Goal: Task Accomplishment & Management: Complete application form

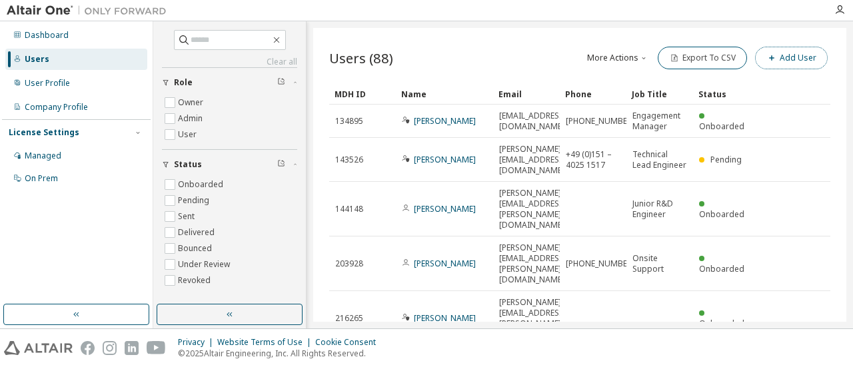
click at [799, 66] on button "Add User" at bounding box center [791, 58] width 73 height 23
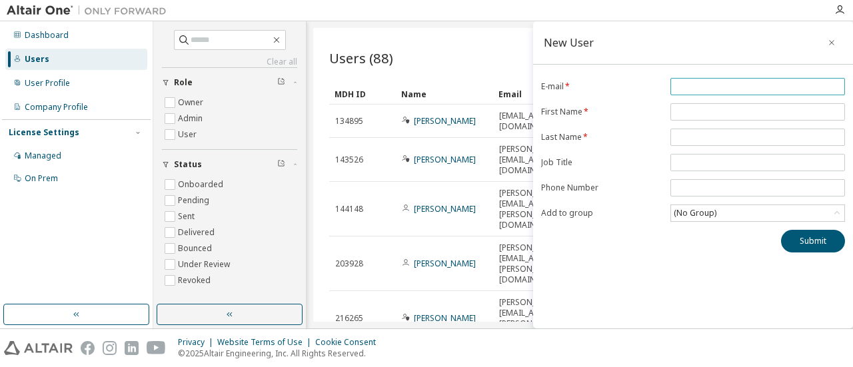
click at [690, 86] on input "email" at bounding box center [757, 86] width 168 height 11
paste input "**********"
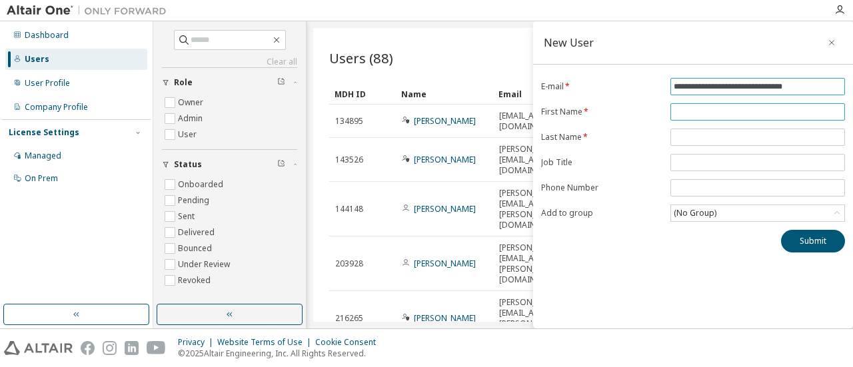
type input "**********"
click at [690, 110] on input "text" at bounding box center [757, 112] width 168 height 11
type input "**********"
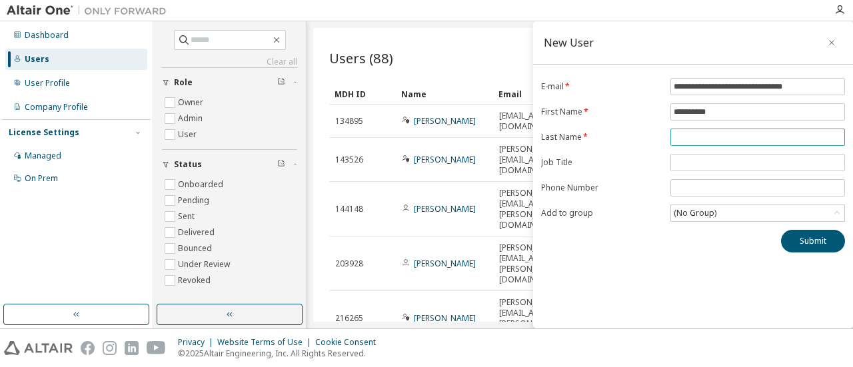
click at [715, 134] on input "text" at bounding box center [757, 137] width 168 height 11
type input "********"
click at [711, 154] on span at bounding box center [757, 162] width 174 height 17
click at [714, 159] on input "text" at bounding box center [757, 162] width 168 height 11
type input "**********"
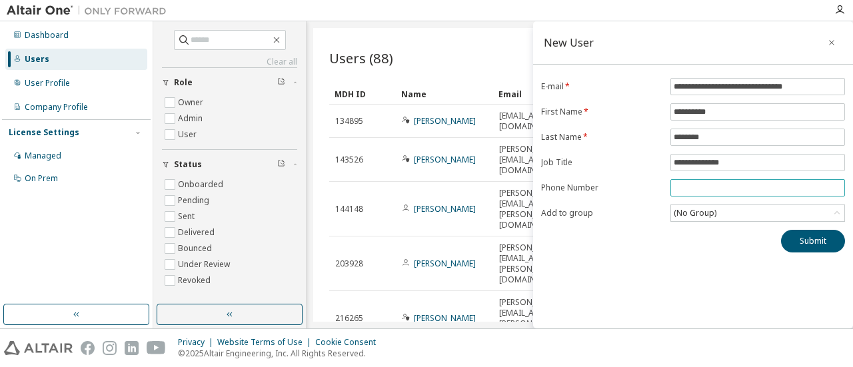
click at [696, 184] on input "tel" at bounding box center [757, 187] width 168 height 11
click at [714, 185] on input "tel" at bounding box center [757, 187] width 168 height 11
type input "**********"
click at [743, 209] on div "(No Group)" at bounding box center [757, 213] width 173 height 16
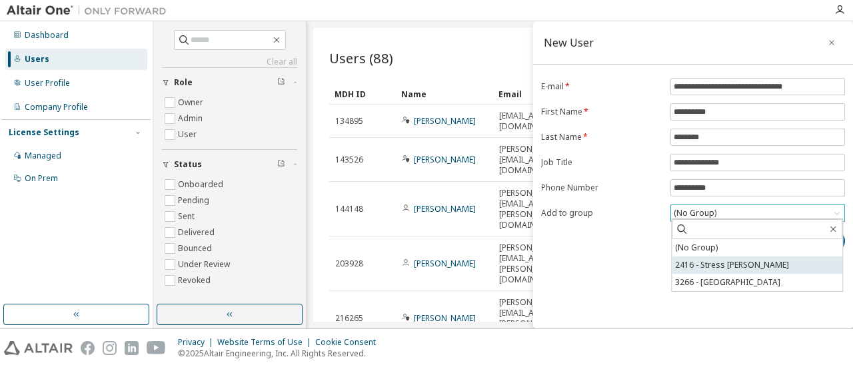
click at [735, 259] on li "2416 - Stress Team India" at bounding box center [756, 264] width 171 height 17
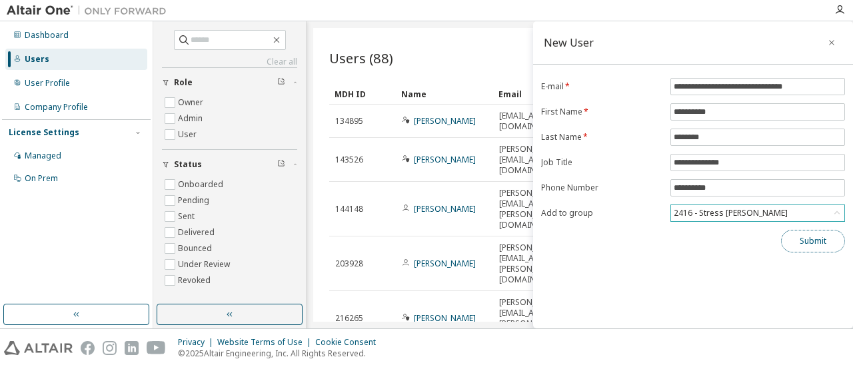
click at [803, 242] on button "Submit" at bounding box center [813, 241] width 64 height 23
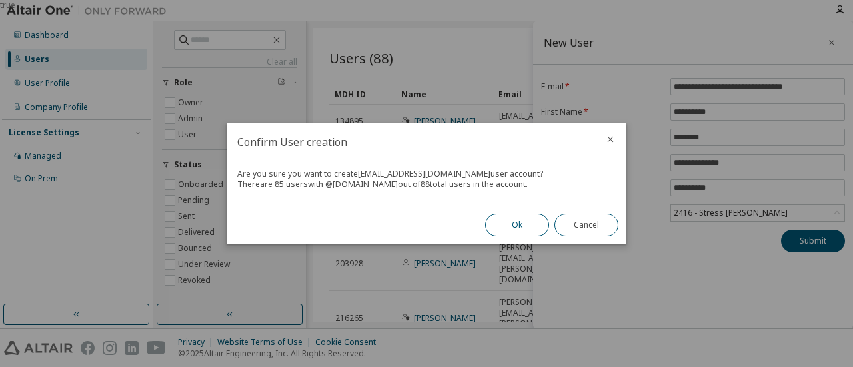
click at [525, 223] on button "Ok" at bounding box center [517, 225] width 64 height 23
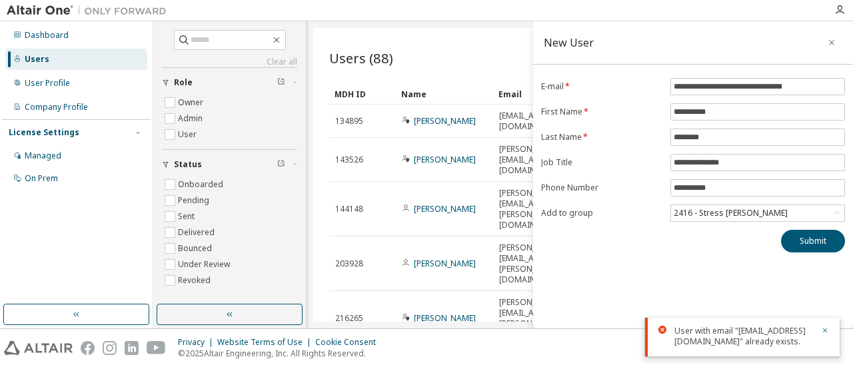
click at [581, 284] on div "**********" at bounding box center [693, 174] width 320 height 307
click at [827, 42] on icon "button" at bounding box center [831, 42] width 9 height 11
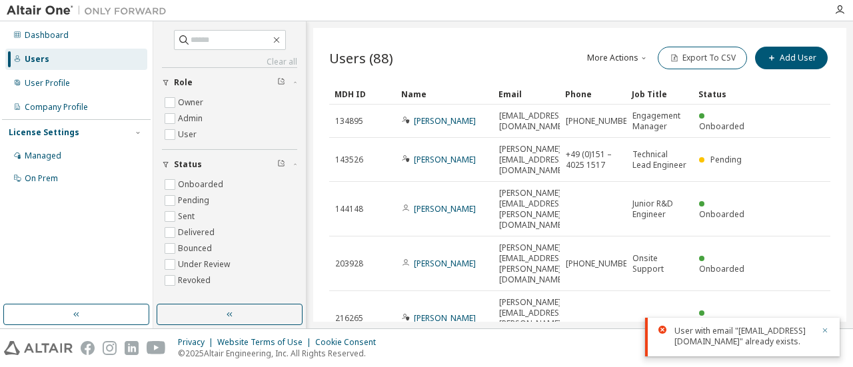
click at [822, 326] on icon "button" at bounding box center [825, 330] width 8 height 8
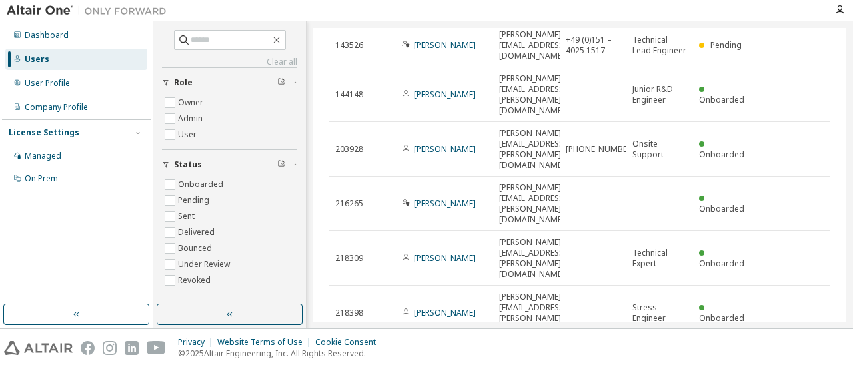
scroll to position [156, 0]
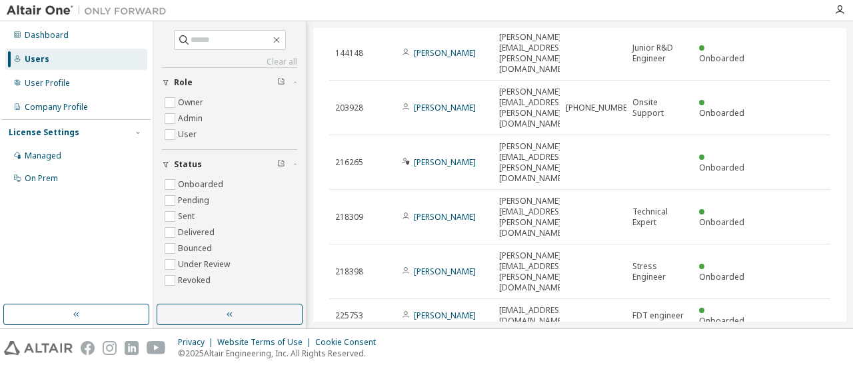
type input "*"
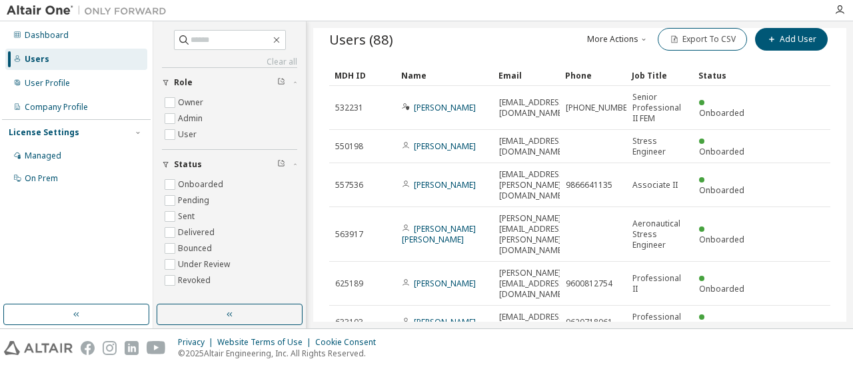
scroll to position [0, 0]
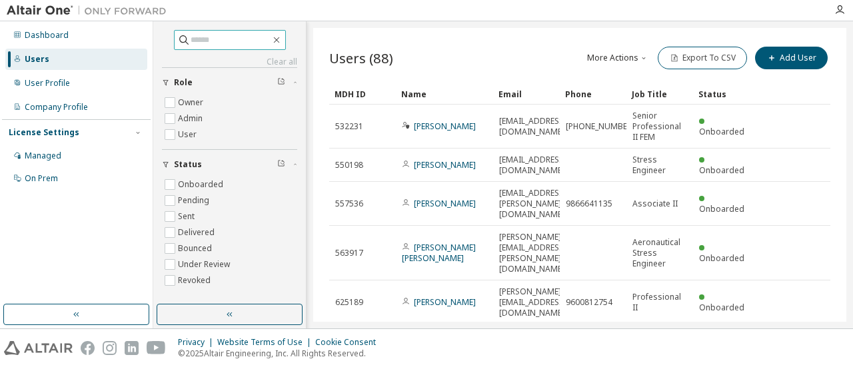
click at [200, 43] on input "text" at bounding box center [230, 39] width 80 height 13
type input "****"
type input "*"
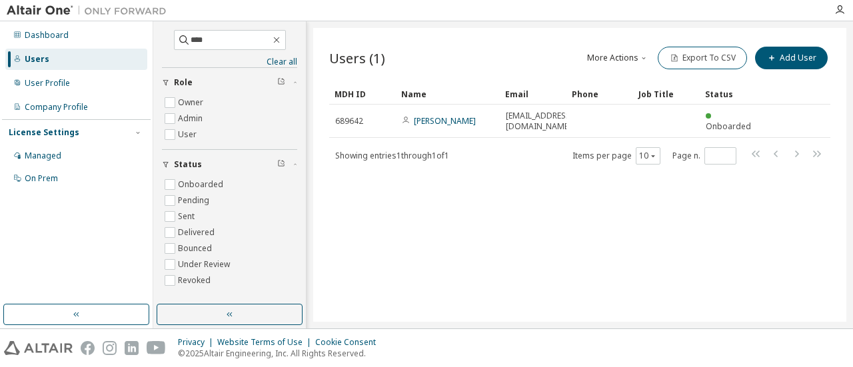
click at [705, 254] on div "Users (1) More Actions Import From CSV Export To CSV Add User Clear Load Save S…" at bounding box center [579, 175] width 533 height 294
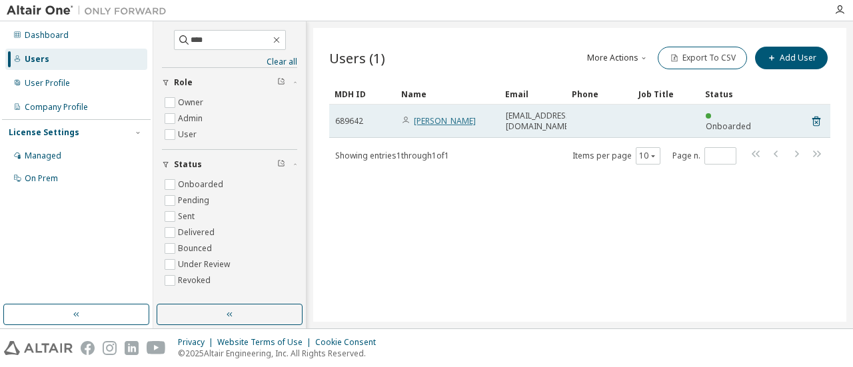
click at [430, 121] on link "Anil Chhabdar" at bounding box center [445, 120] width 62 height 11
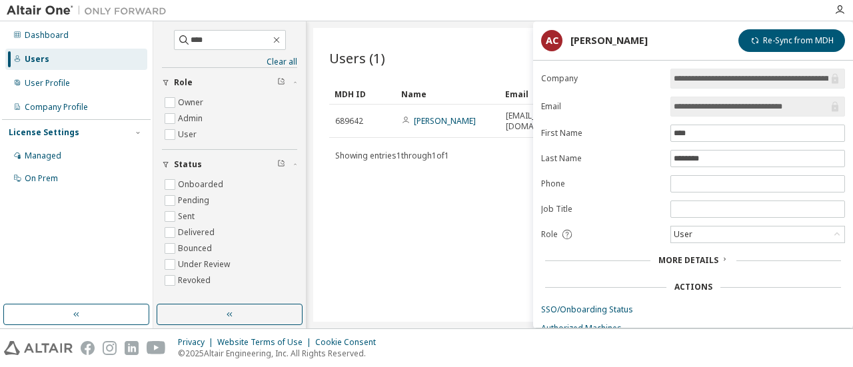
click at [414, 207] on div "Users (1) More Actions Import From CSV Export To CSV Add User Clear Load Save S…" at bounding box center [579, 175] width 533 height 294
click at [431, 70] on div "Users (1) More Actions Import From CSV Export To CSV Add User" at bounding box center [579, 58] width 501 height 28
drag, startPoint x: 455, startPoint y: 223, endPoint x: 453, endPoint y: 212, distance: 10.8
click at [454, 224] on div "Users (1) More Actions Import From CSV Export To CSV Add User Clear Load Save S…" at bounding box center [579, 175] width 533 height 294
click at [498, 270] on div "Users (1) More Actions Import From CSV Export To CSV Add User Clear Load Save S…" at bounding box center [579, 175] width 533 height 294
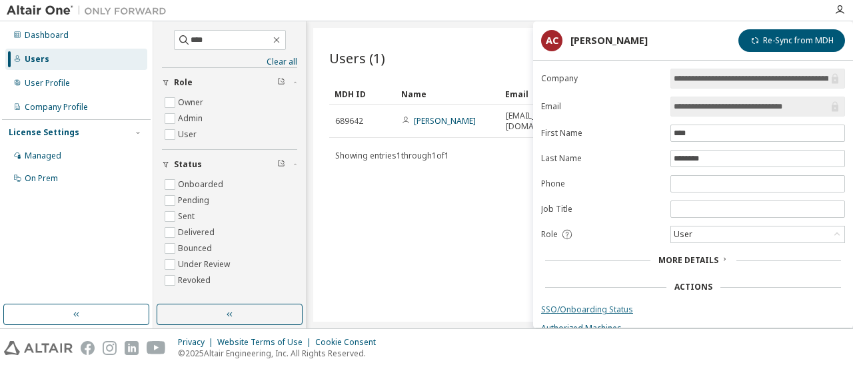
click at [599, 306] on link "SSO/Onboarding Status" at bounding box center [693, 309] width 304 height 11
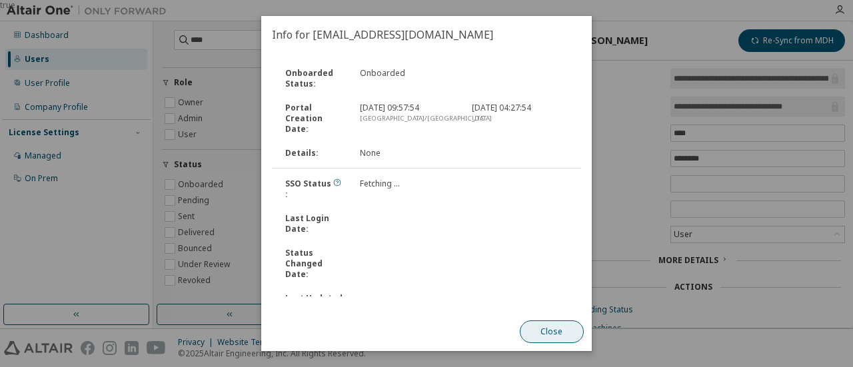
click at [551, 332] on button "Close" at bounding box center [552, 331] width 64 height 23
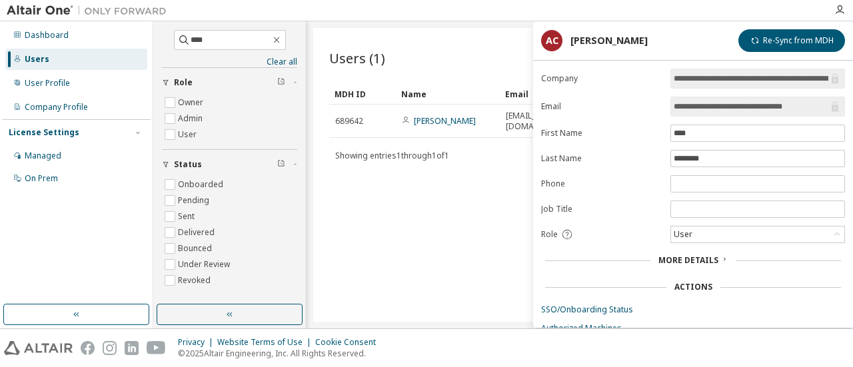
click at [426, 247] on div "Users (1) More Actions Import From CSV Export To CSV Add User Clear Load Save S…" at bounding box center [579, 175] width 533 height 294
click at [592, 46] on div "Anil Chhabdar" at bounding box center [608, 40] width 77 height 11
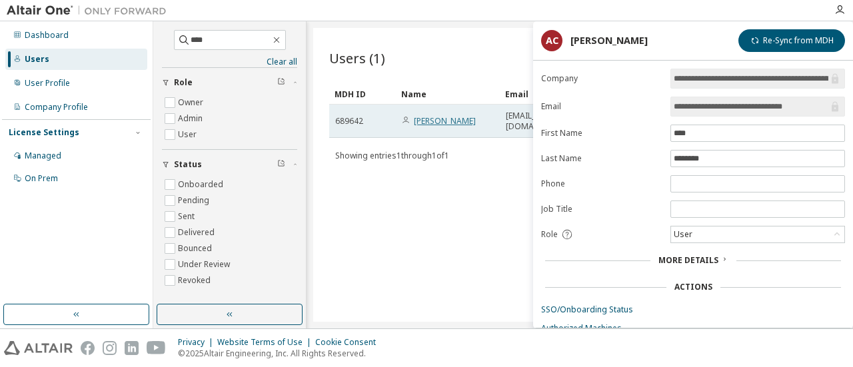
click at [438, 117] on link "Anil Chhabdar" at bounding box center [445, 120] width 62 height 11
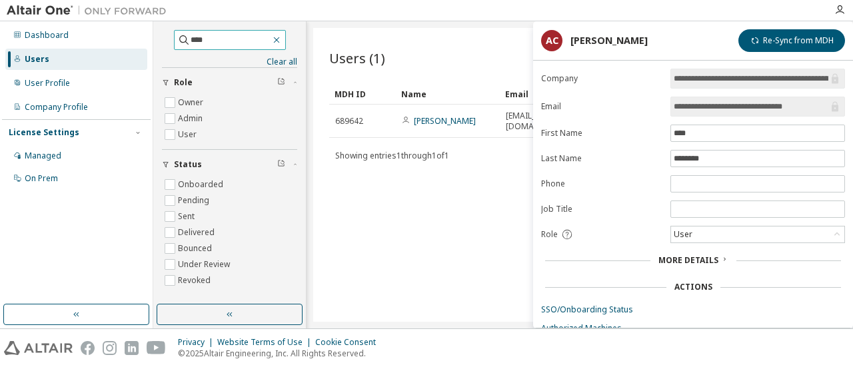
click at [279, 39] on icon "button" at bounding box center [276, 40] width 6 height 6
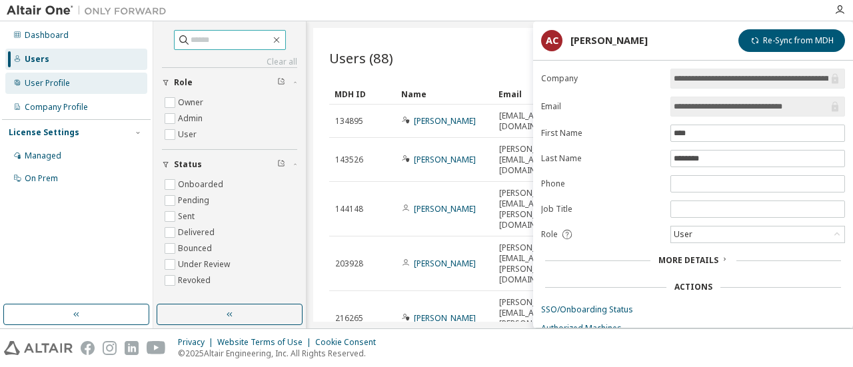
click at [33, 81] on div "User Profile" at bounding box center [47, 83] width 45 height 11
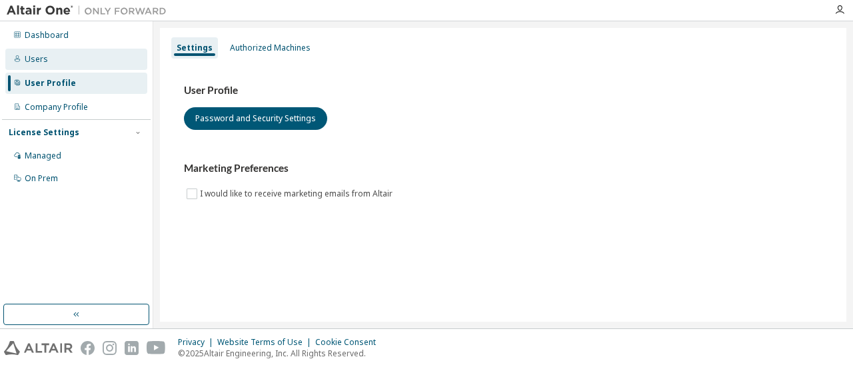
click at [37, 57] on div "Users" at bounding box center [36, 59] width 23 height 11
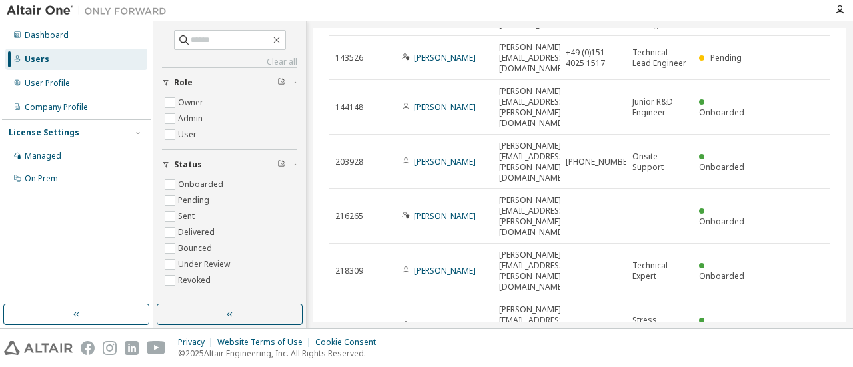
scroll to position [156, 0]
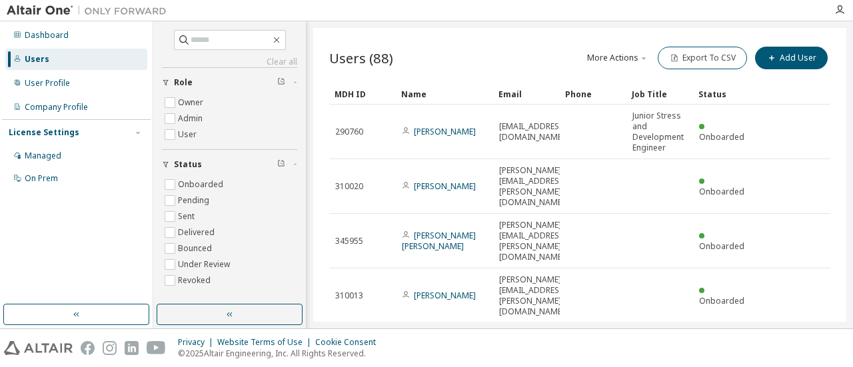
scroll to position [198, 0]
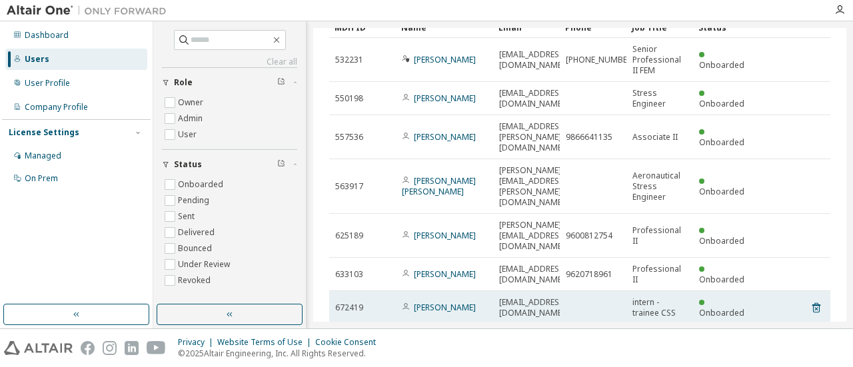
scroll to position [121, 0]
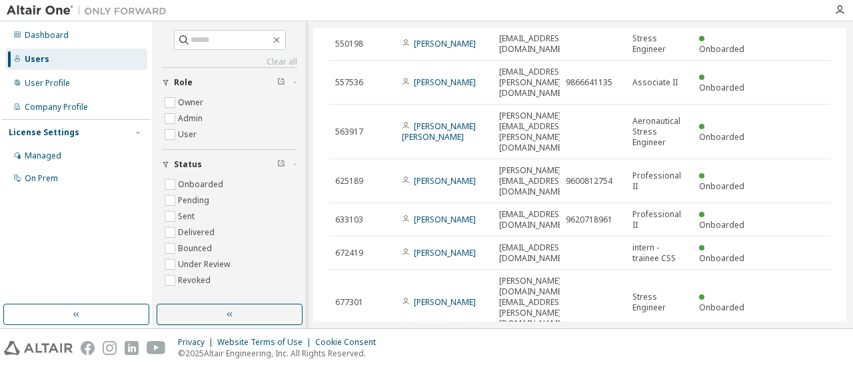
click at [768, 343] on icon "button" at bounding box center [776, 351] width 16 height 16
type input "*"
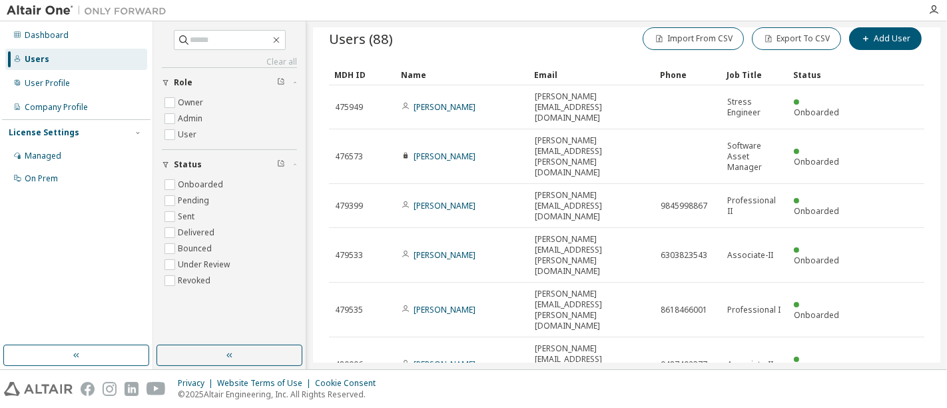
scroll to position [93, 0]
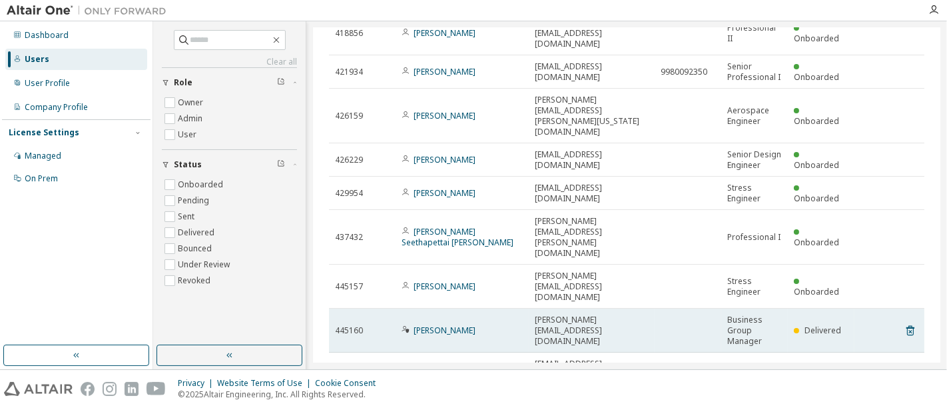
scroll to position [147, 0]
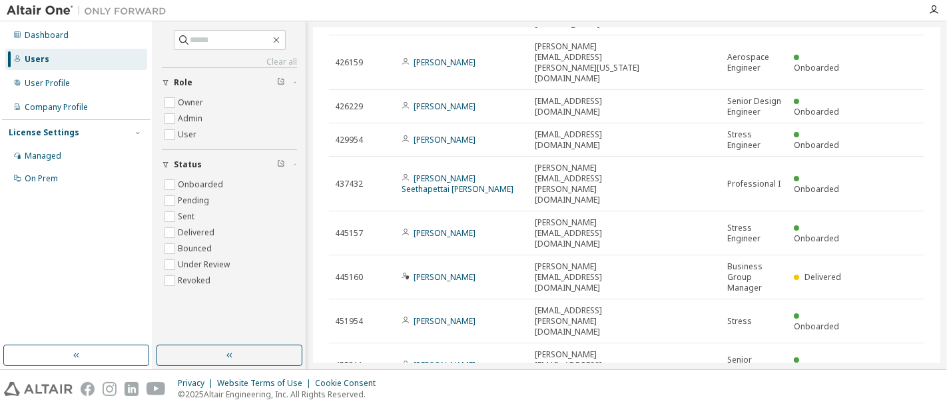
click at [847, 366] on icon "button" at bounding box center [851, 403] width 16 height 16
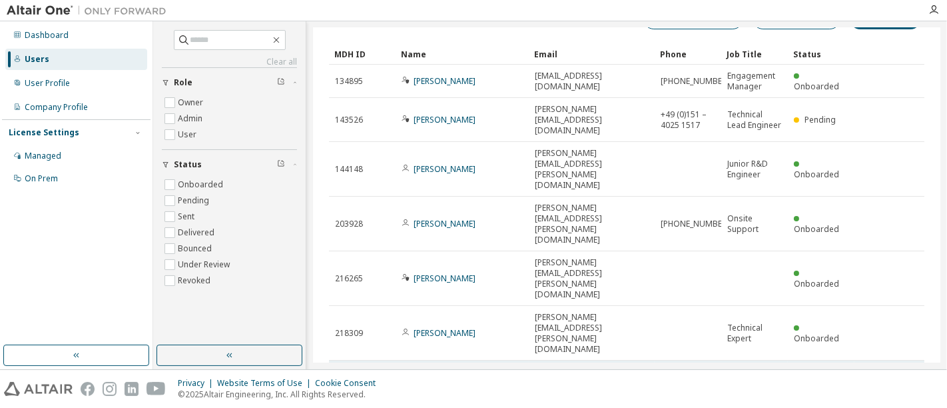
scroll to position [114, 0]
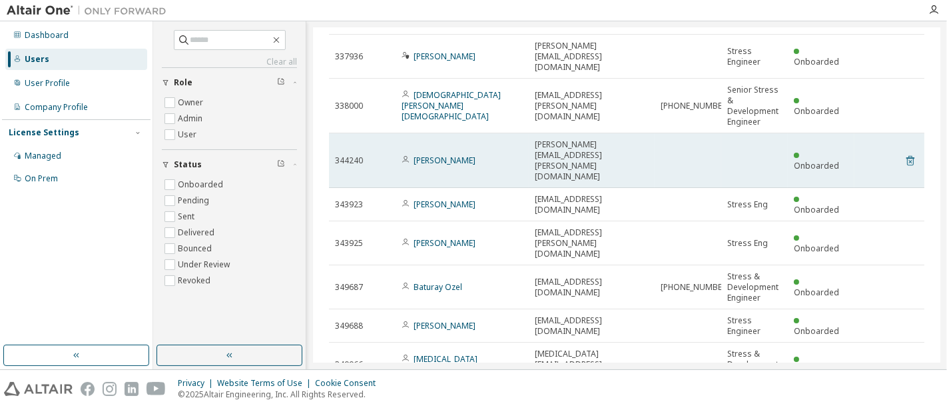
click at [852, 153] on icon at bounding box center [910, 161] width 12 height 16
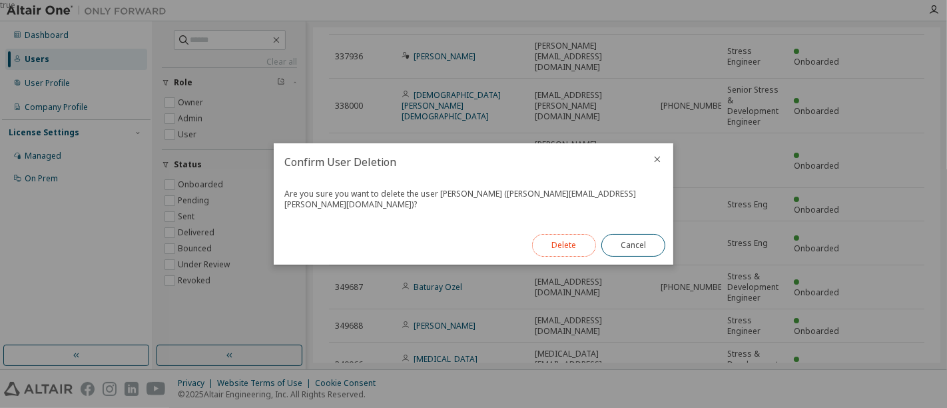
click at [567, 244] on button "Delete" at bounding box center [564, 245] width 64 height 23
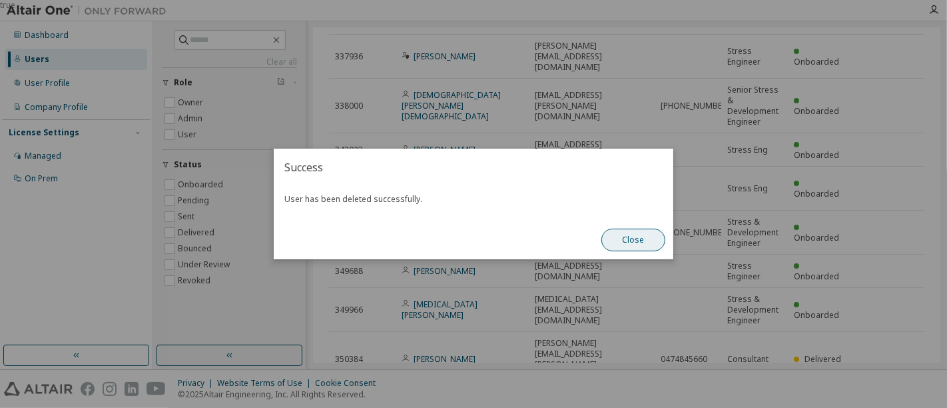
click at [647, 244] on button "Close" at bounding box center [633, 239] width 64 height 23
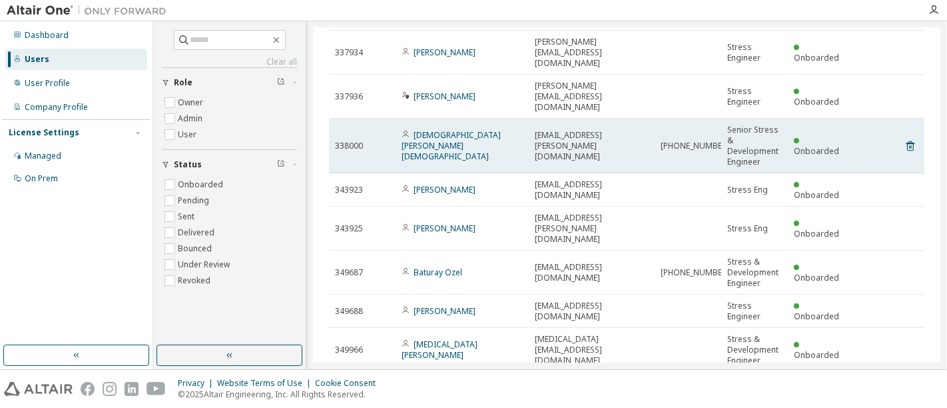
scroll to position [148, 0]
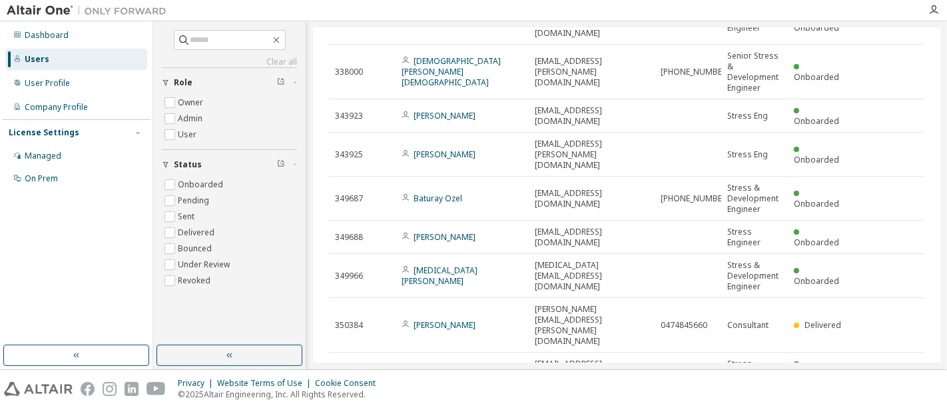
click at [852, 366] on icon "button" at bounding box center [890, 402] width 16 height 16
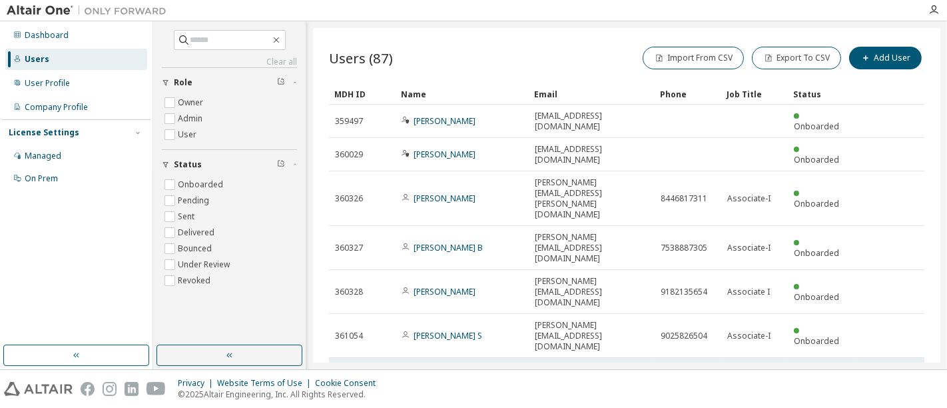
scroll to position [72, 0]
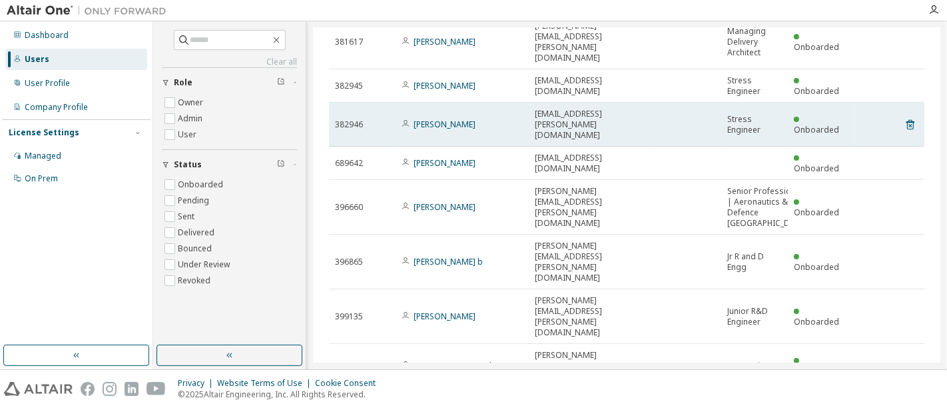
scroll to position [178, 0]
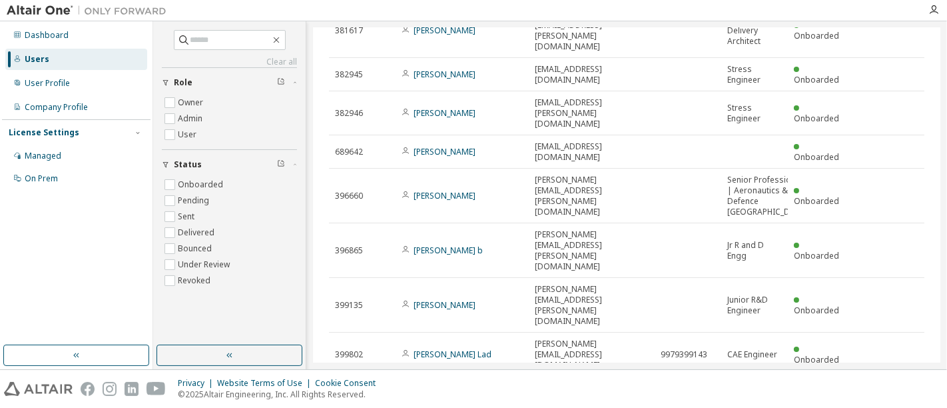
click at [852, 366] on icon "button" at bounding box center [890, 392] width 16 height 16
type input "*"
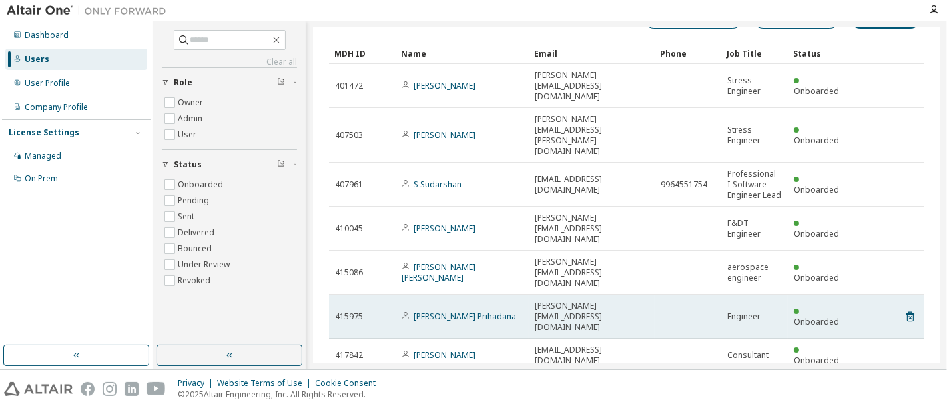
scroll to position [0, 0]
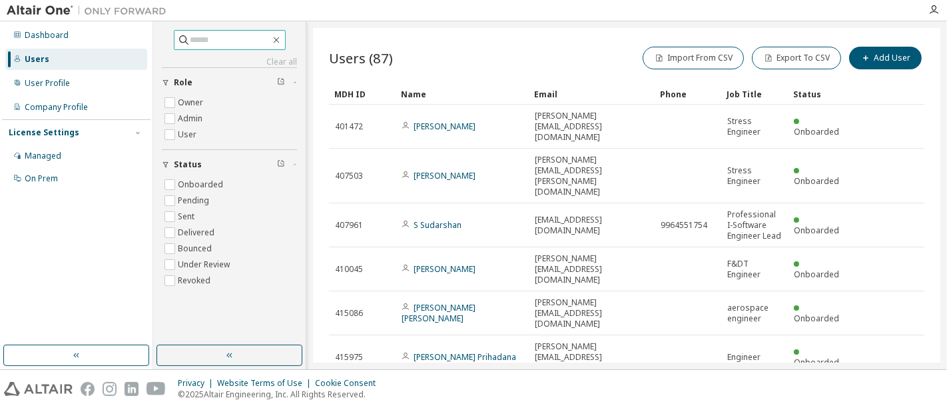
click at [217, 38] on input "text" at bounding box center [230, 39] width 80 height 13
type input "****"
type input "*"
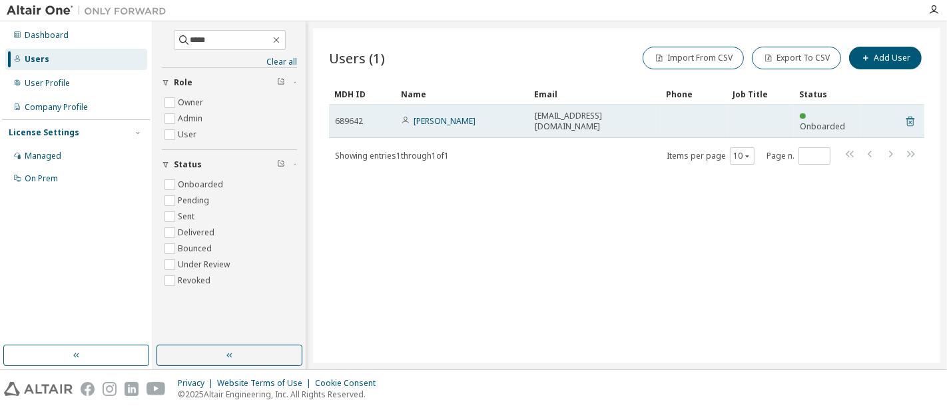
click at [852, 117] on icon at bounding box center [910, 122] width 8 height 10
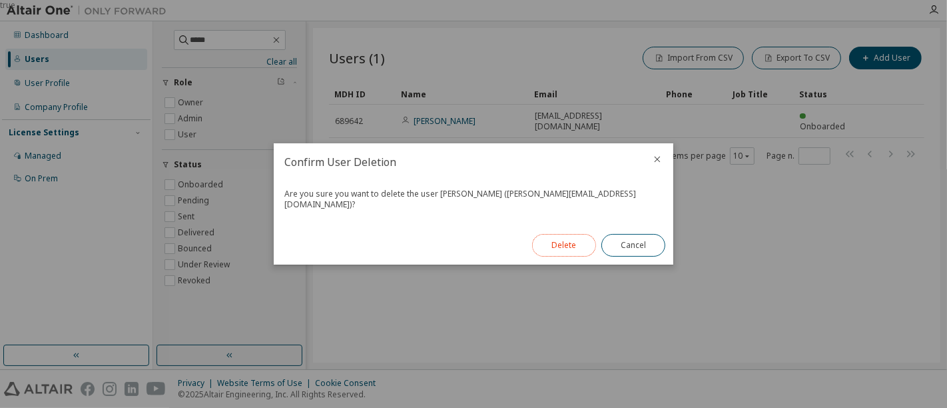
click at [564, 240] on button "Delete" at bounding box center [564, 245] width 64 height 23
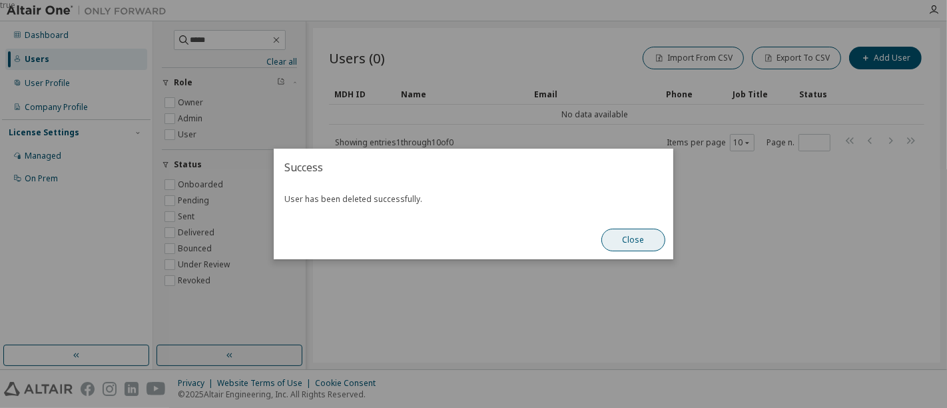
click at [628, 234] on button "Close" at bounding box center [633, 239] width 64 height 23
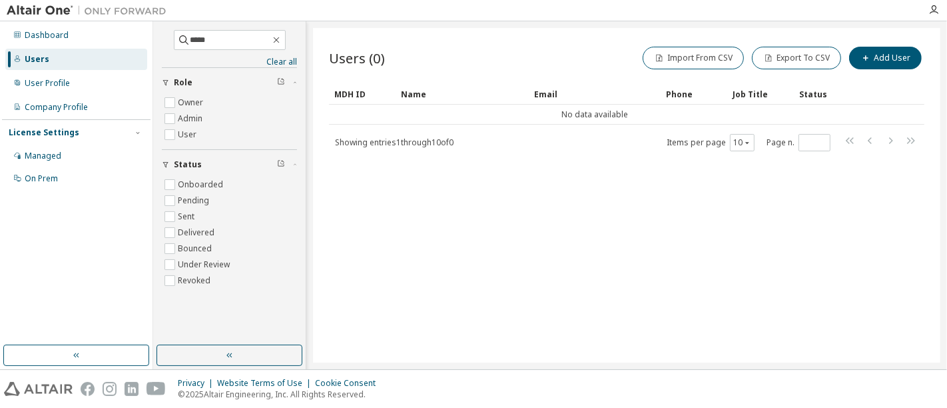
click at [39, 61] on div "Users" at bounding box center [37, 59] width 25 height 11
click at [852, 61] on button "Add User" at bounding box center [885, 58] width 73 height 23
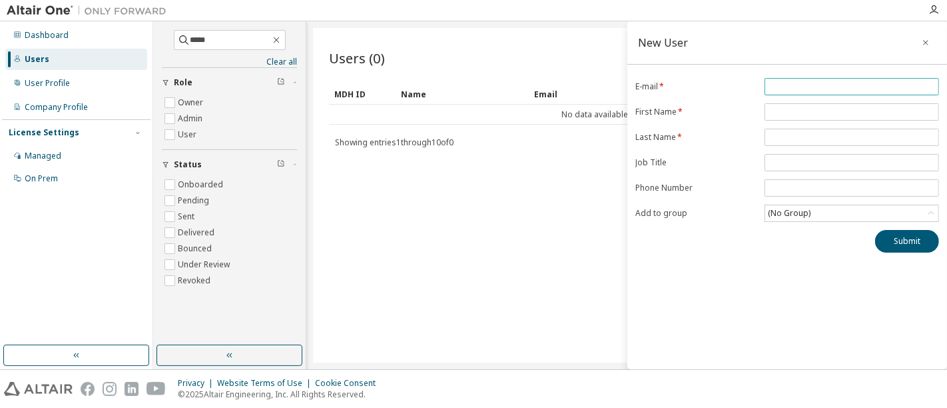
click at [787, 85] on input "email" at bounding box center [852, 86] width 168 height 11
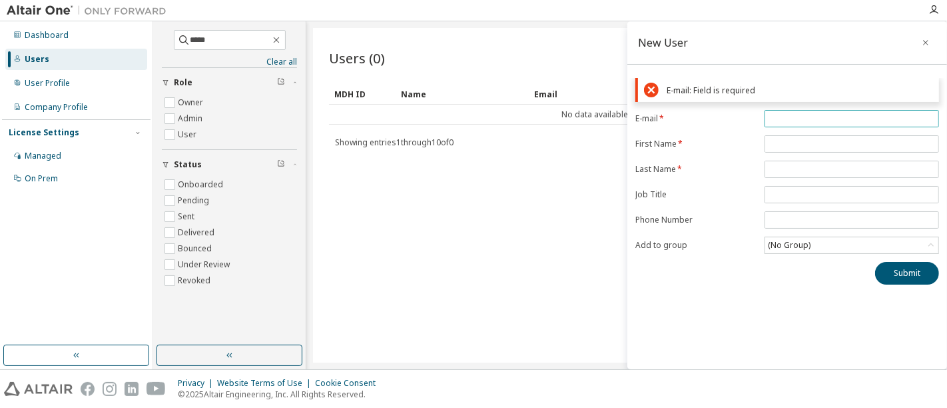
click at [786, 111] on span at bounding box center [852, 118] width 174 height 17
click at [786, 114] on input "email" at bounding box center [852, 118] width 168 height 11
paste input "**********"
click at [787, 117] on input "**********" at bounding box center [852, 118] width 168 height 11
type input "**********"
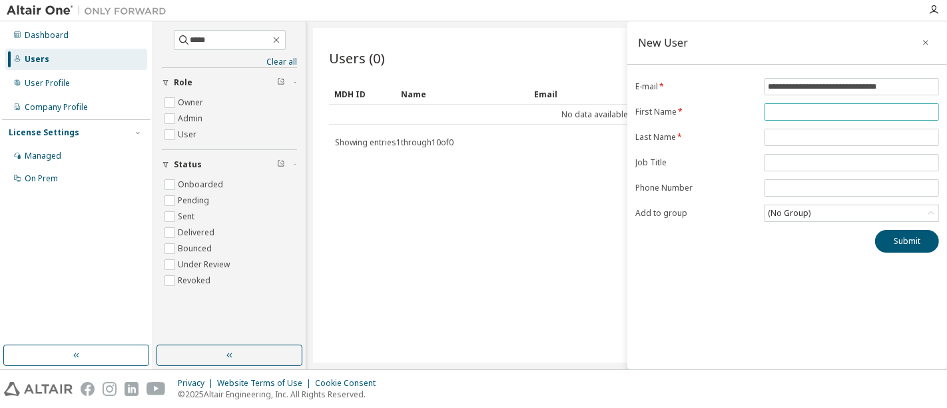
click at [785, 147] on form "**********" at bounding box center [787, 150] width 304 height 144
type input "**********"
click at [803, 135] on input "text" at bounding box center [852, 137] width 168 height 11
type input "********"
click at [794, 159] on input "text" at bounding box center [852, 162] width 168 height 11
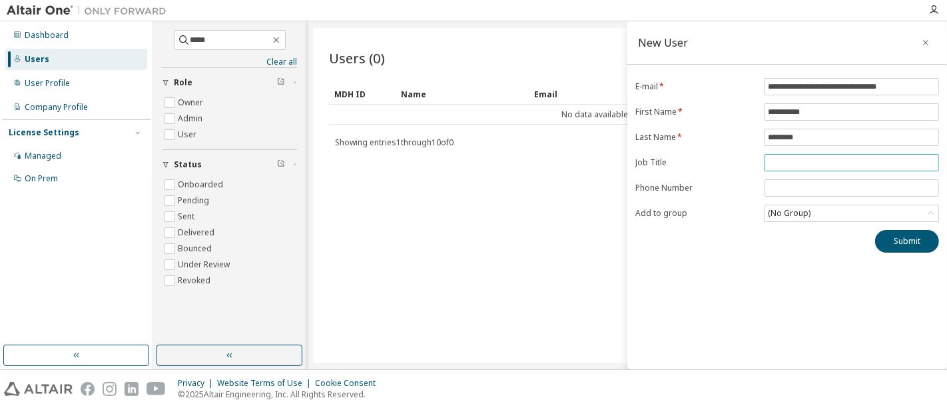
type input "**********"
click at [802, 185] on input "tel" at bounding box center [852, 187] width 168 height 11
type input "**********"
click at [810, 206] on div "(No Group)" at bounding box center [789, 213] width 47 height 15
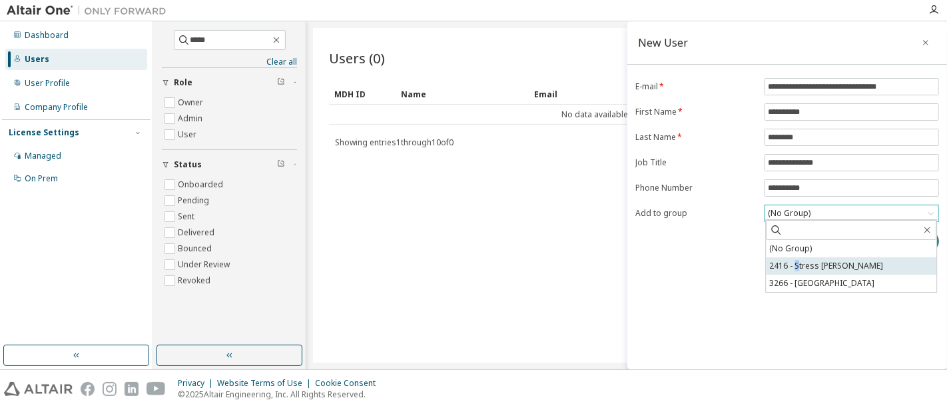
click at [797, 261] on li "2416 - Stress Team India" at bounding box center [851, 265] width 171 height 17
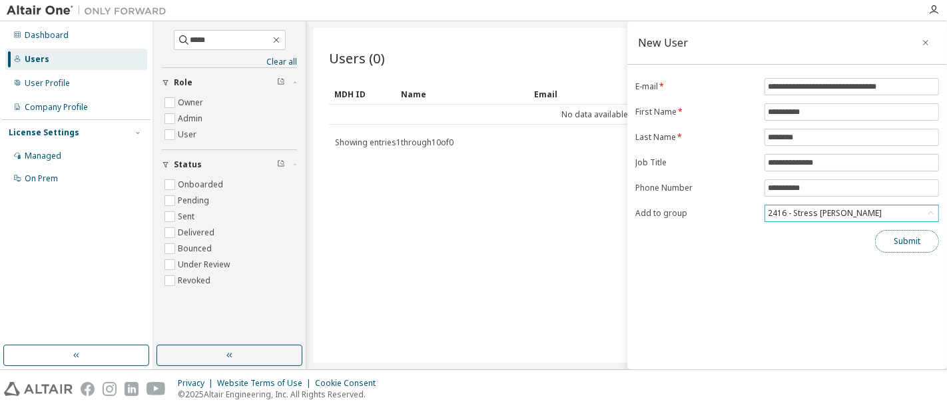
click at [852, 234] on button "Submit" at bounding box center [907, 241] width 64 height 23
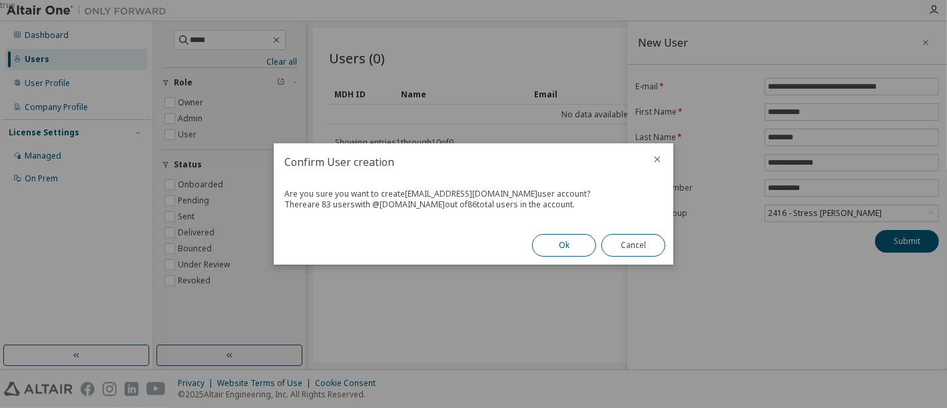
click at [568, 250] on button "Ok" at bounding box center [564, 245] width 64 height 23
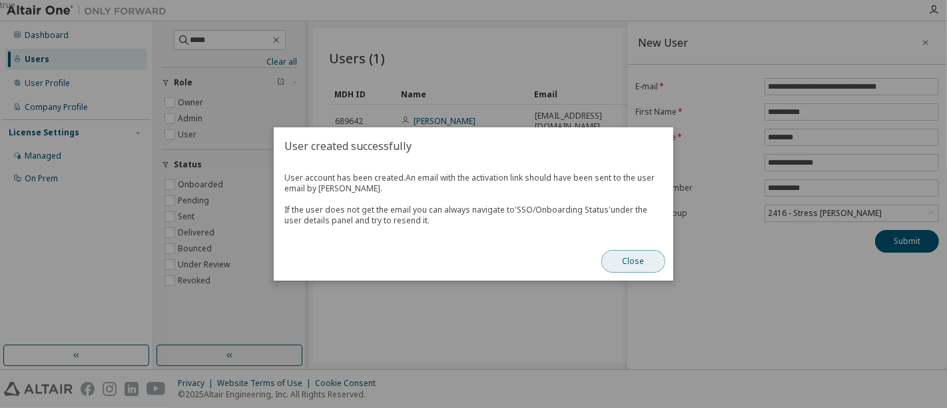
click at [644, 255] on button "Close" at bounding box center [633, 261] width 64 height 23
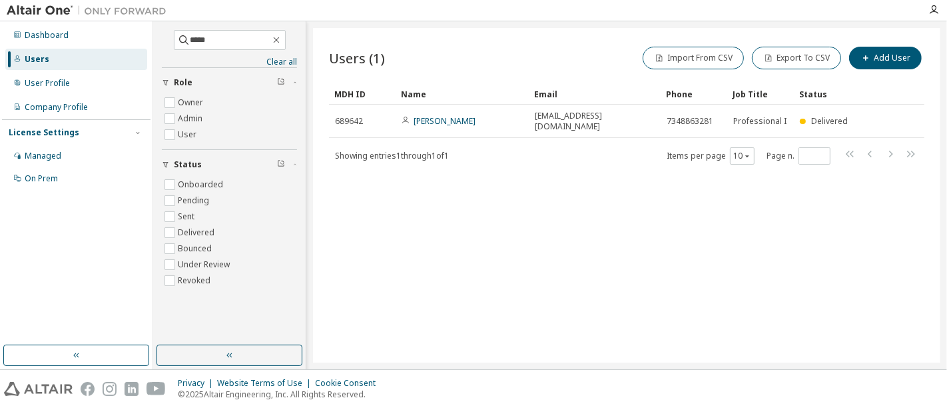
click at [43, 58] on div "Users" at bounding box center [37, 59] width 25 height 11
click at [53, 83] on div "User Profile" at bounding box center [47, 83] width 45 height 11
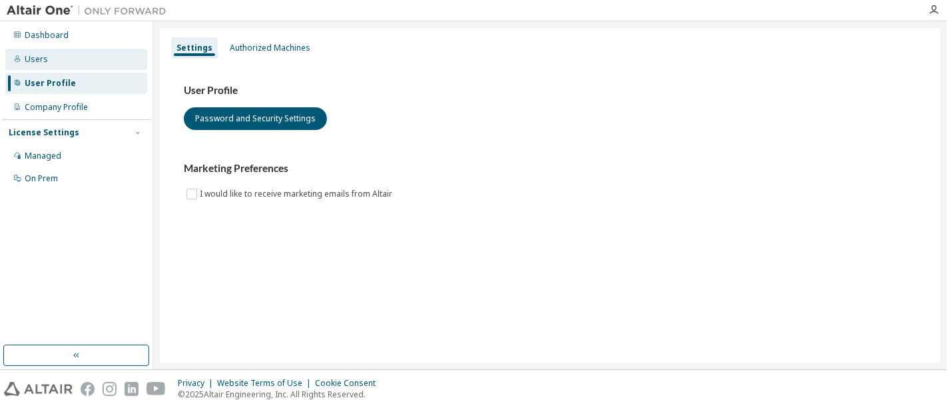
click at [46, 62] on div "Users" at bounding box center [76, 59] width 142 height 21
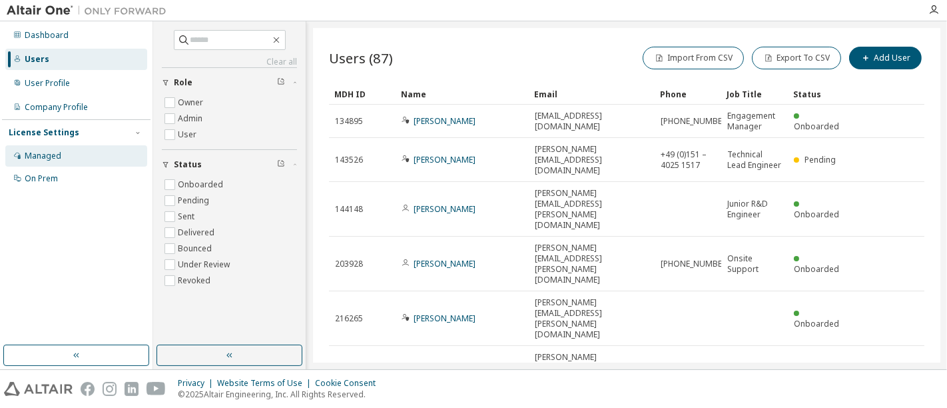
click at [55, 155] on div "Managed" at bounding box center [43, 156] width 37 height 11
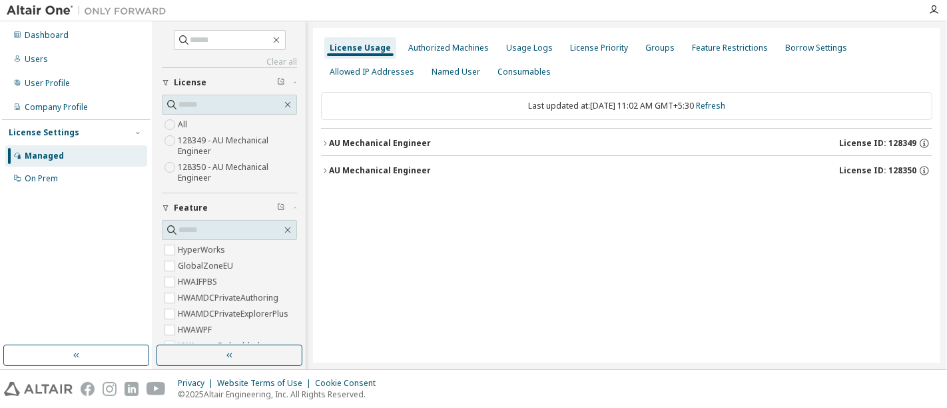
click at [332, 139] on div "AU Mechanical Engineer" at bounding box center [380, 143] width 102 height 11
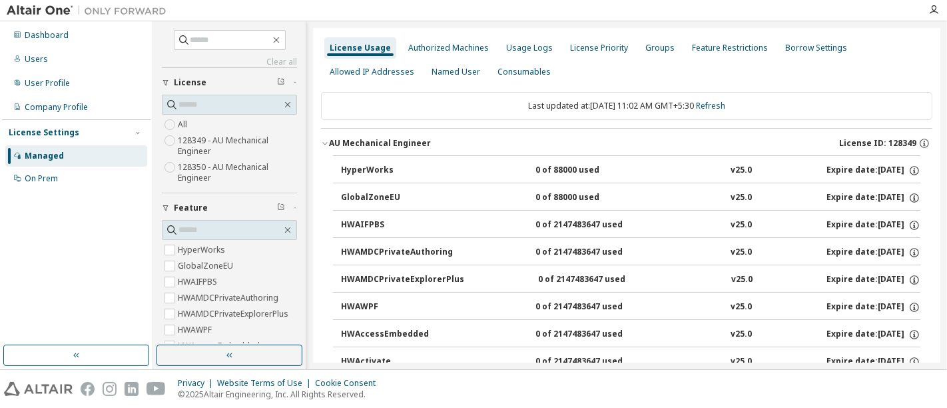
click at [323, 139] on icon "button" at bounding box center [325, 143] width 8 height 8
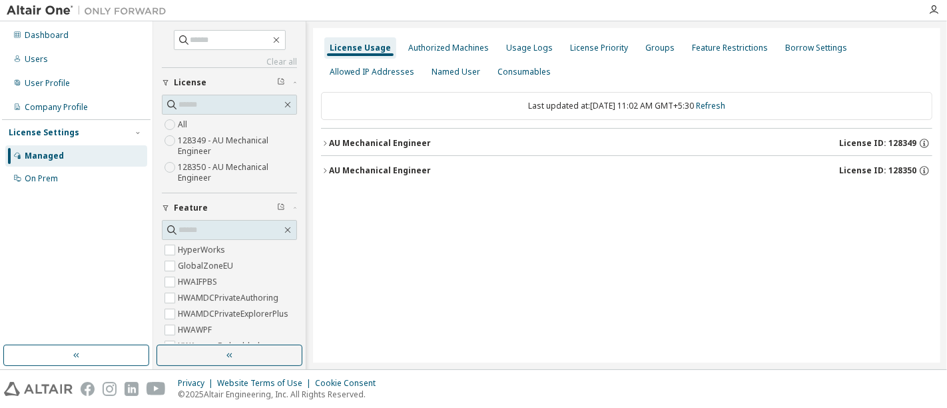
click at [324, 165] on button "AU Mechanical Engineer License ID: 128350" at bounding box center [626, 170] width 611 height 29
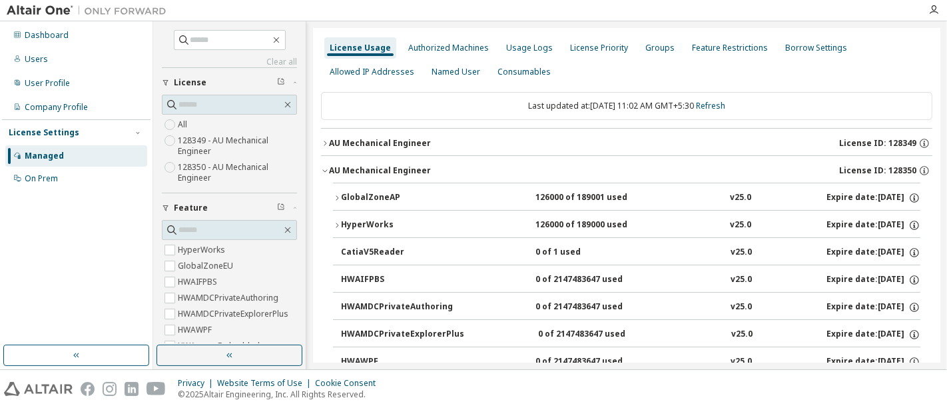
click at [578, 204] on button "GlobalZoneAP 126000 of 189001 used v25.0 Expire date: 2025-12-01" at bounding box center [626, 197] width 587 height 29
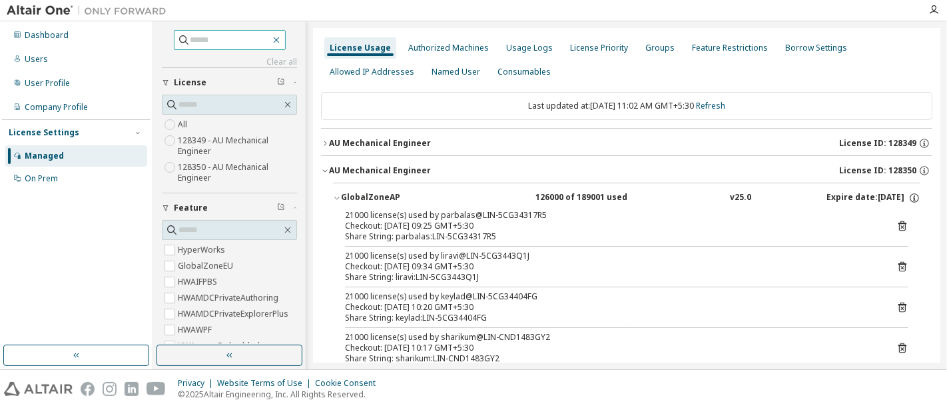
click at [282, 37] on icon "button" at bounding box center [276, 40] width 11 height 11
click at [279, 38] on icon "button" at bounding box center [276, 40] width 6 height 6
click at [279, 39] on icon "button" at bounding box center [276, 40] width 11 height 11
click at [43, 79] on div "User Profile" at bounding box center [47, 83] width 45 height 11
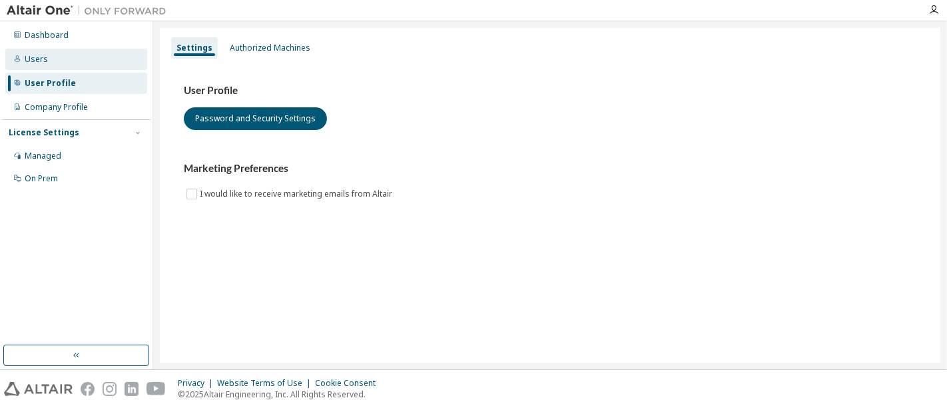
click at [46, 60] on div "Users" at bounding box center [76, 59] width 142 height 21
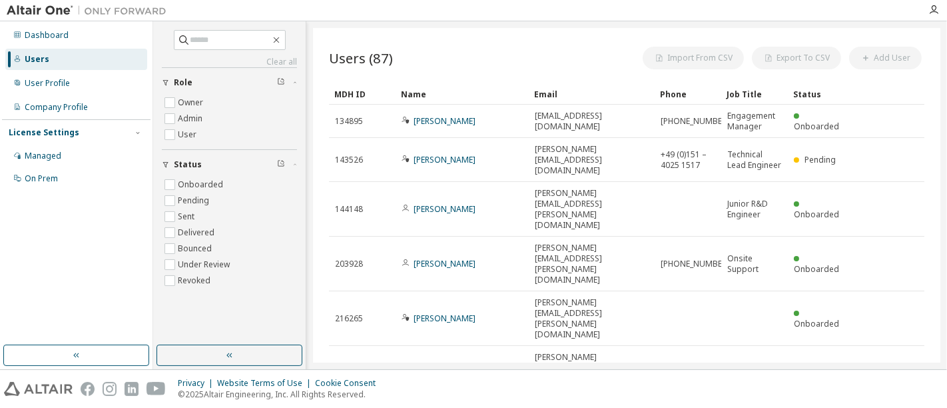
scroll to position [114, 0]
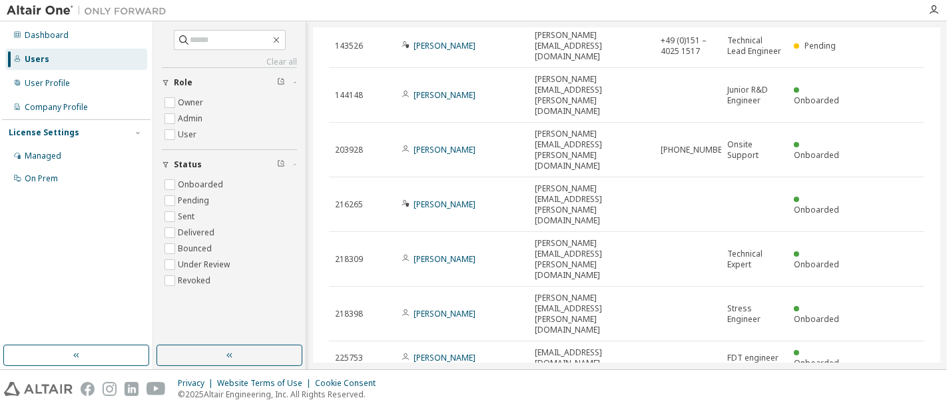
type input "*"
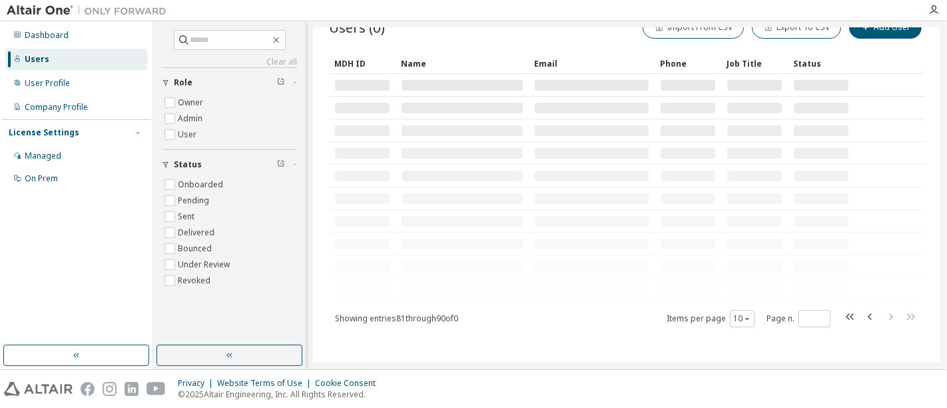
scroll to position [0, 0]
